Goal: Information Seeking & Learning: Learn about a topic

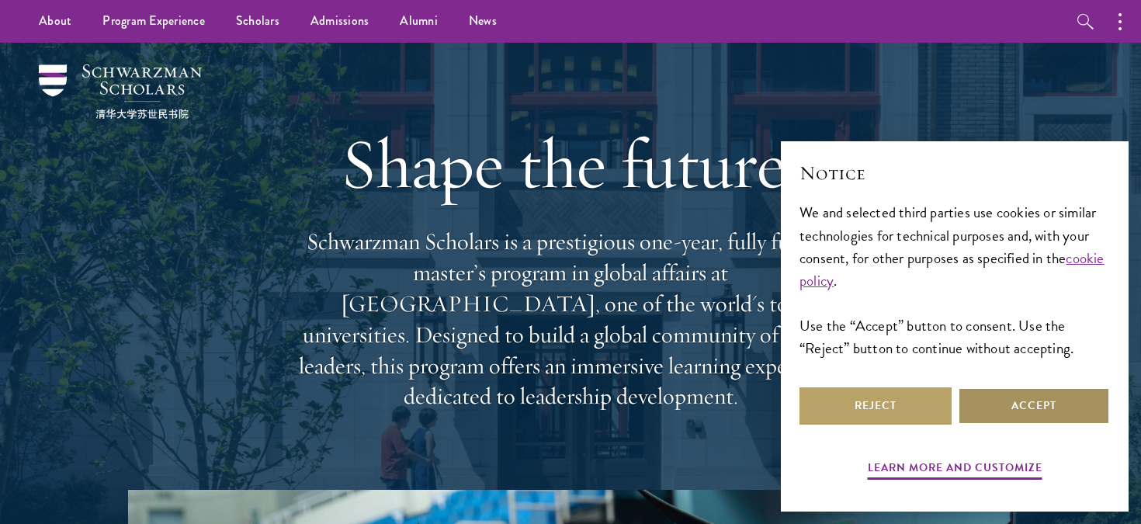
click at [1039, 395] on button "Accept" at bounding box center [1034, 405] width 152 height 37
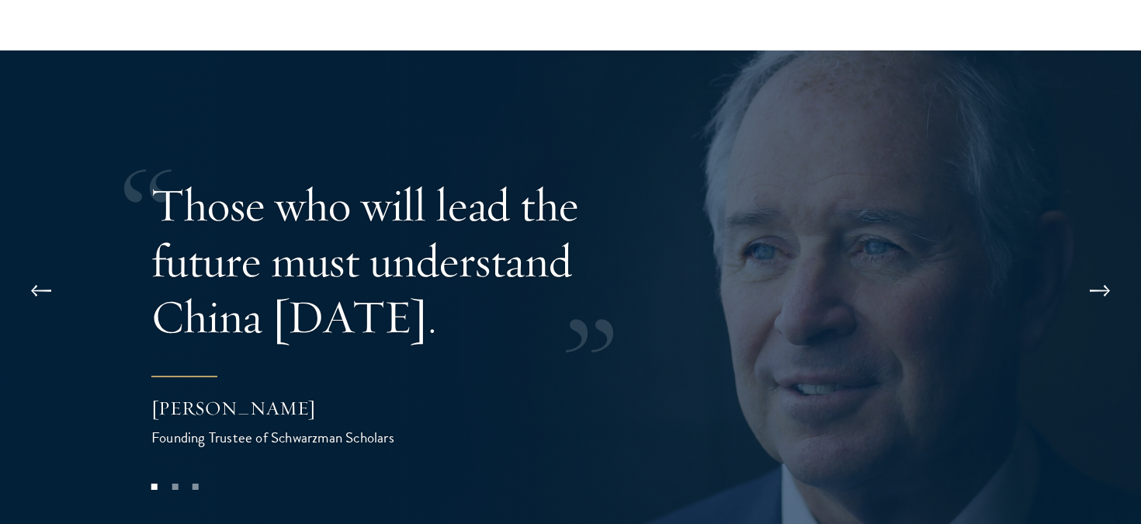
scroll to position [3021, 0]
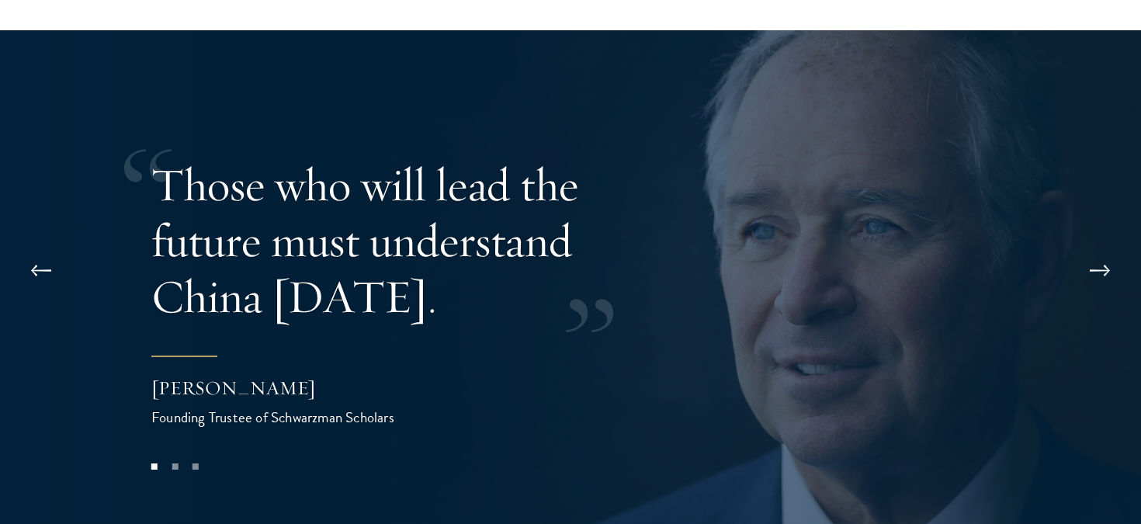
click at [272, 406] on div "Founding Trustee of Schwarzman Scholars" at bounding box center [306, 417] width 311 height 23
drag, startPoint x: 421, startPoint y: 334, endPoint x: 158, endPoint y: 321, distance: 263.5
click at [158, 356] on footer "Stephen A. Schwarzman Founding Trustee of Schwarzman Scholars" at bounding box center [306, 392] width 311 height 73
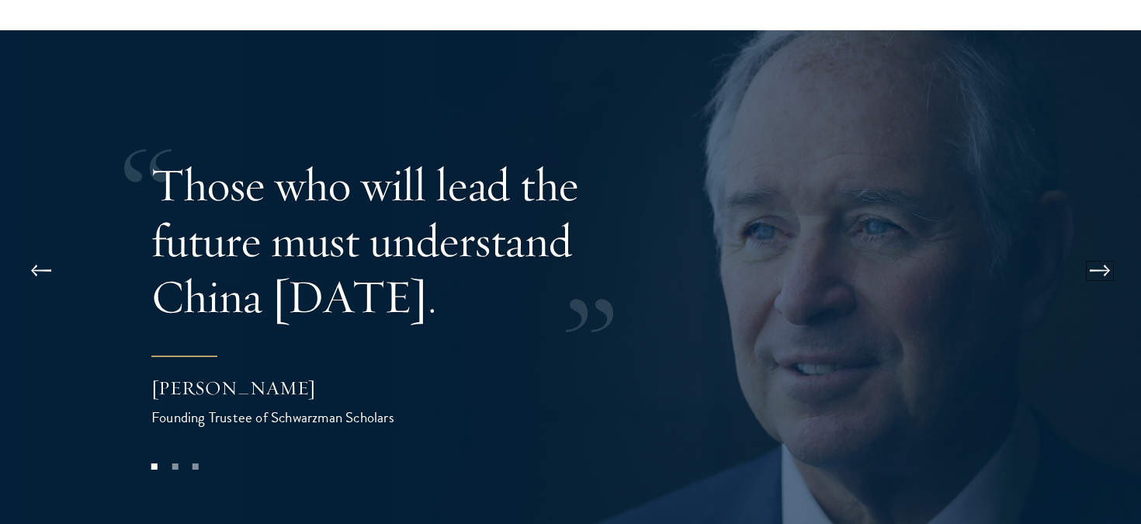
click at [1096, 249] on button at bounding box center [1100, 270] width 51 height 43
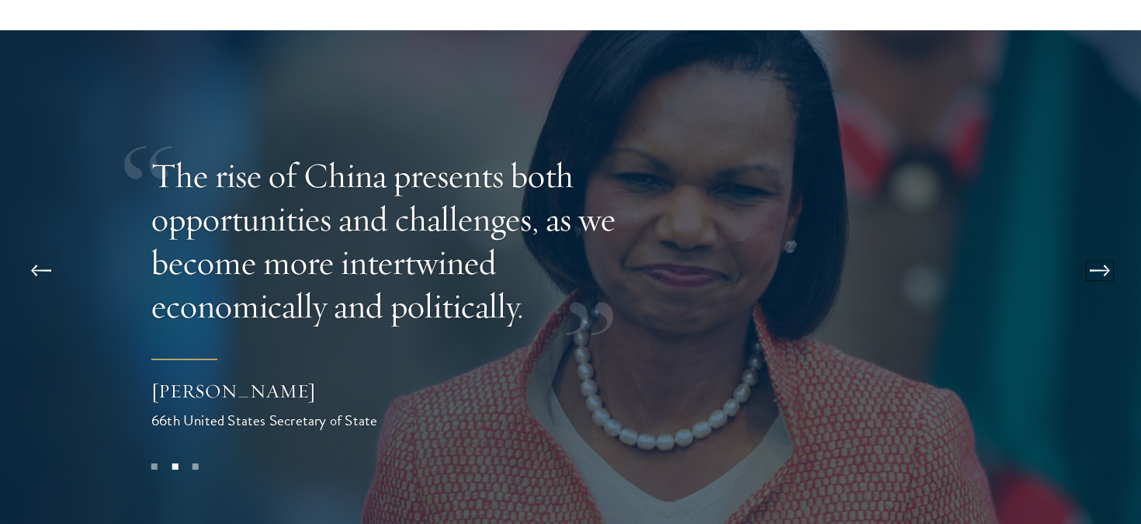
click at [1100, 249] on button at bounding box center [1100, 270] width 51 height 43
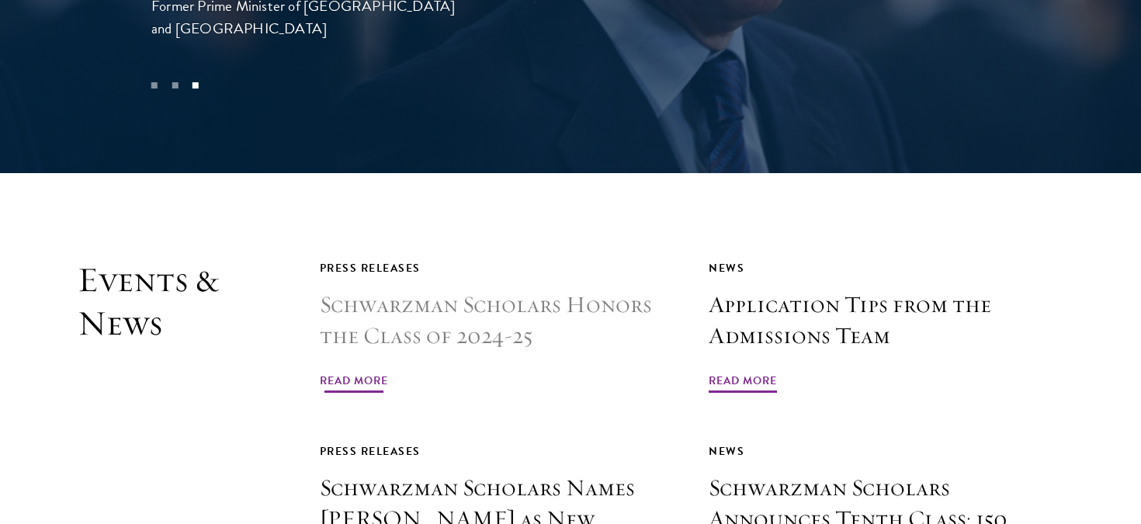
scroll to position [3408, 0]
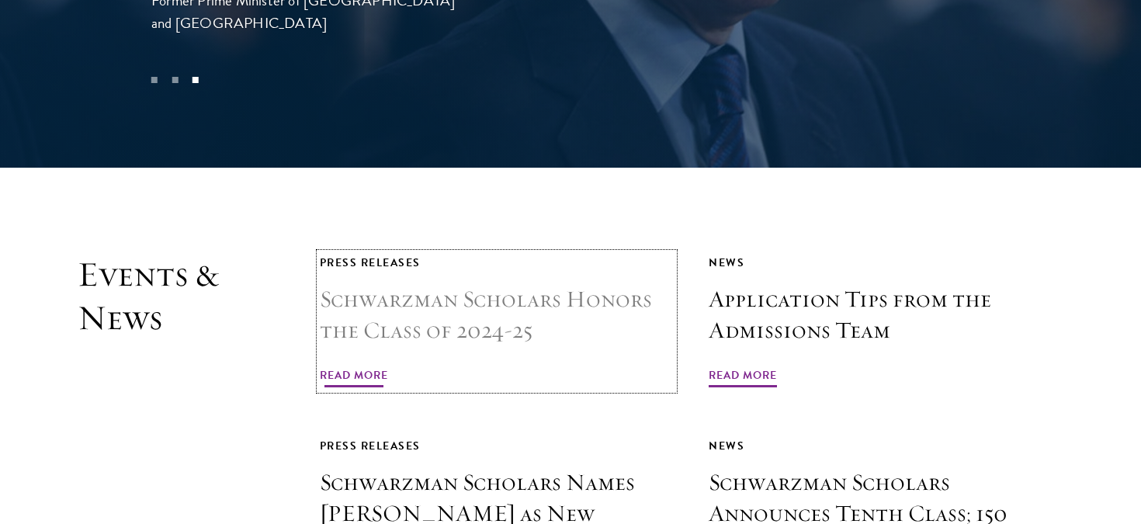
click at [451, 284] on h3 "Schwarzman Scholars Honors the Class of 2024-25" at bounding box center [497, 315] width 355 height 62
click at [355, 366] on span "Read More" at bounding box center [354, 378] width 68 height 24
click at [363, 366] on span "Read More" at bounding box center [354, 378] width 68 height 24
click at [412, 284] on h3 "Schwarzman Scholars Honors the Class of 2024-25" at bounding box center [497, 315] width 355 height 62
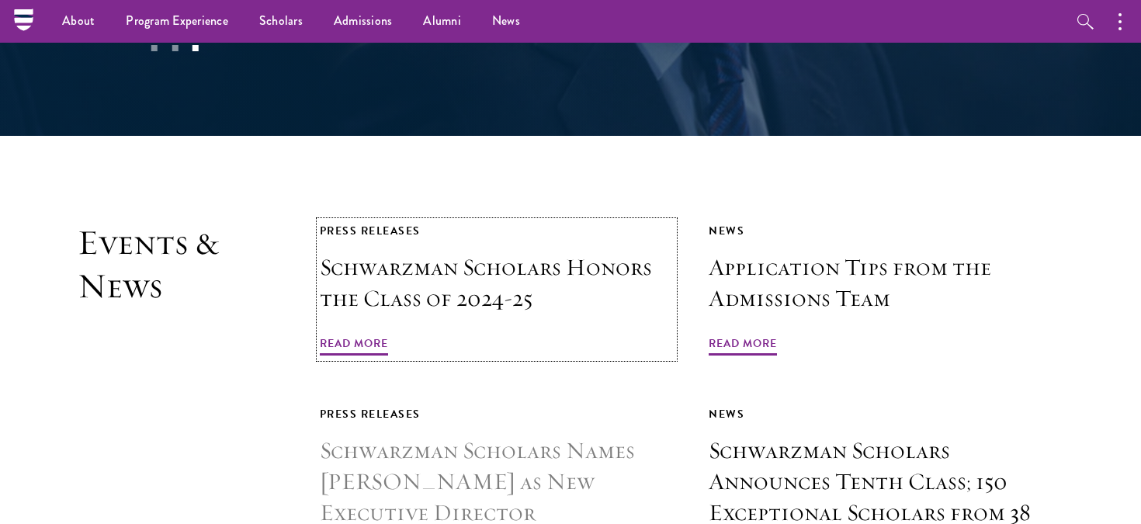
scroll to position [3438, 0]
